Goal: Find contact information: Find contact information

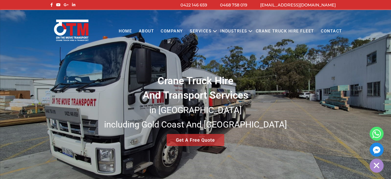
click at [336, 28] on link "Contact" at bounding box center [332, 31] width 28 height 14
